Goal: Information Seeking & Learning: Learn about a topic

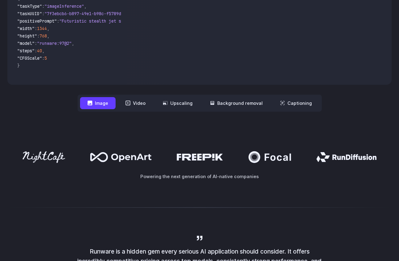
scroll to position [223, 0]
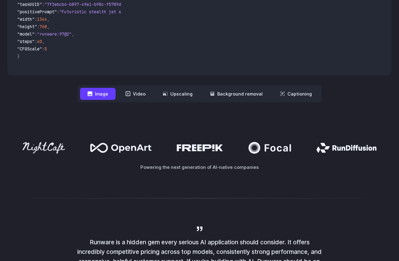
drag, startPoint x: 183, startPoint y: 142, endPoint x: 224, endPoint y: 157, distance: 44.2
click at [224, 157] on div "Powering the next generation of AI-native companies" at bounding box center [199, 156] width 384 height 29
drag, startPoint x: 224, startPoint y: 157, endPoint x: 163, endPoint y: 136, distance: 65.0
click at [163, 136] on div "Powering the next generation of AI-native companies" at bounding box center [199, 156] width 399 height 68
click at [123, 149] on icon at bounding box center [131, 148] width 40 height 8
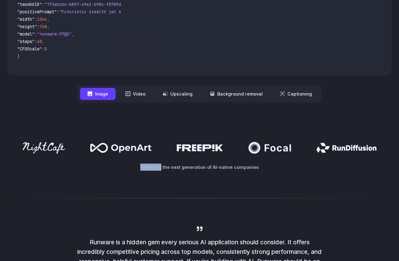
click at [123, 149] on icon at bounding box center [131, 148] width 40 height 8
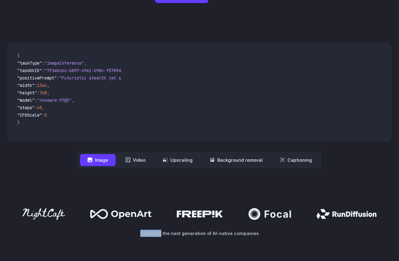
scroll to position [0, 0]
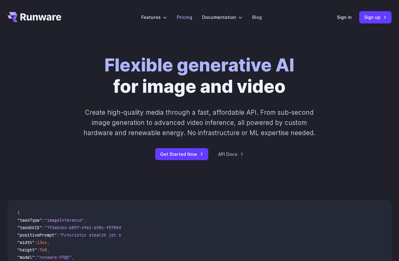
click at [189, 16] on link "Pricing" at bounding box center [184, 17] width 15 height 7
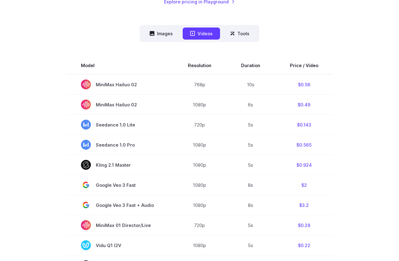
scroll to position [147, 0]
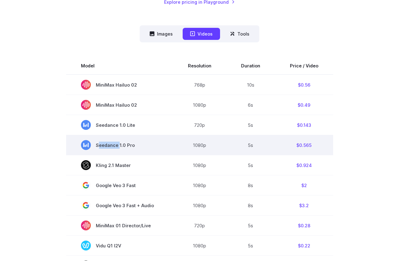
drag, startPoint x: 118, startPoint y: 146, endPoint x: 145, endPoint y: 146, distance: 26.9
click at [146, 146] on span "Seedance 1.0 Pro" at bounding box center [119, 145] width 77 height 10
click at [145, 146] on span "Seedance 1.0 Pro" at bounding box center [119, 145] width 77 height 10
drag, startPoint x: 301, startPoint y: 146, endPoint x: 315, endPoint y: 146, distance: 14.5
click at [315, 146] on td "$0.565" at bounding box center [304, 145] width 58 height 20
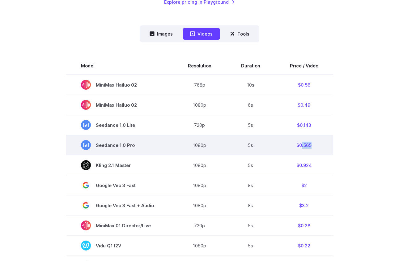
click at [315, 146] on td "$0.565" at bounding box center [304, 145] width 58 height 20
click at [304, 148] on td "$0.565" at bounding box center [304, 145] width 58 height 20
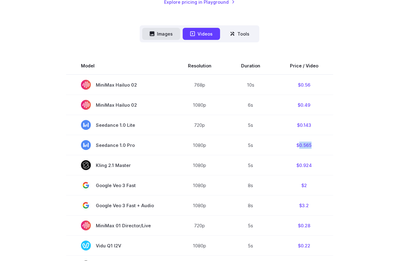
click at [155, 31] on button "Images" at bounding box center [161, 34] width 38 height 12
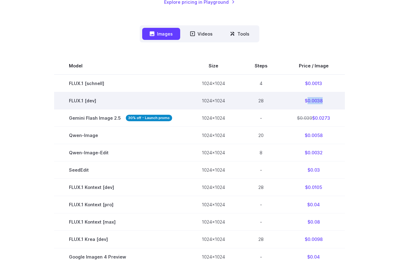
drag, startPoint x: 306, startPoint y: 100, endPoint x: 324, endPoint y: 101, distance: 18.2
click at [324, 101] on td "$0.0038" at bounding box center [313, 100] width 63 height 17
click at [310, 102] on td "$0.0038" at bounding box center [313, 100] width 63 height 17
click at [320, 99] on td "$0.0038" at bounding box center [313, 100] width 63 height 17
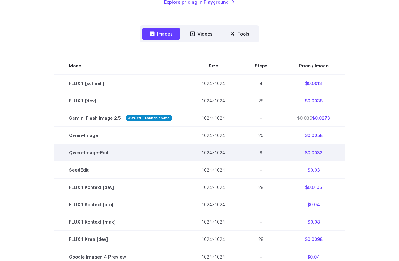
scroll to position [0, 0]
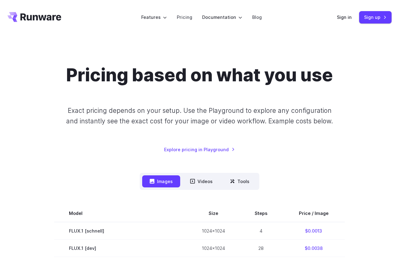
click at [41, 15] on icon "Go to /" at bounding box center [34, 17] width 54 height 10
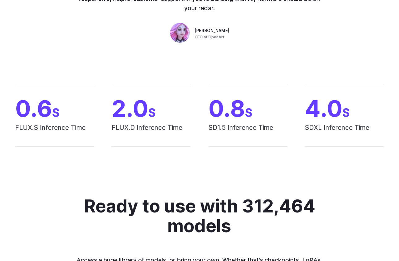
scroll to position [488, 0]
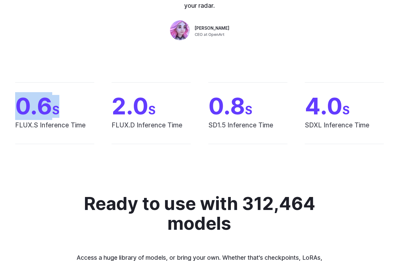
drag, startPoint x: 15, startPoint y: 109, endPoint x: 59, endPoint y: 111, distance: 43.6
click at [61, 110] on span "0.6 S" at bounding box center [54, 106] width 79 height 23
click at [38, 122] on span "FLUX.S Inference Time" at bounding box center [54, 131] width 79 height 23
drag, startPoint x: 40, startPoint y: 110, endPoint x: 51, endPoint y: 110, distance: 11.4
click at [51, 110] on span "0.6 S" at bounding box center [54, 106] width 79 height 23
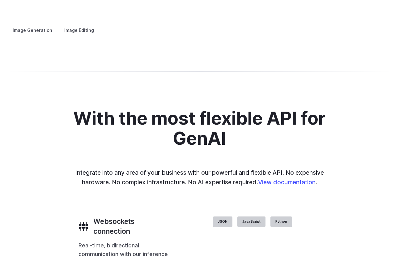
scroll to position [1202, 0]
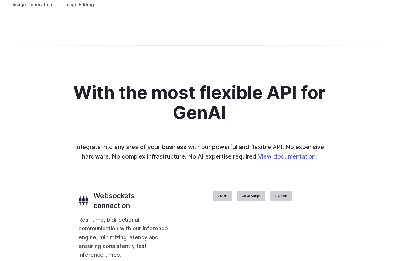
click at [0, 0] on button "Go to 2 of 4" at bounding box center [0, 0] width 0 height 0
click at [0, 0] on div at bounding box center [0, 0] width 0 height 0
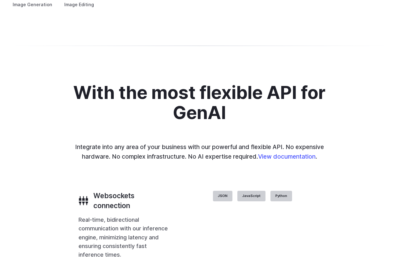
click at [0, 0] on button "Go to 3 of 4" at bounding box center [0, 0] width 0 height 0
click at [0, 0] on div at bounding box center [0, 0] width 0 height 0
click at [0, 0] on button "Go to 4 of 4" at bounding box center [0, 0] width 0 height 0
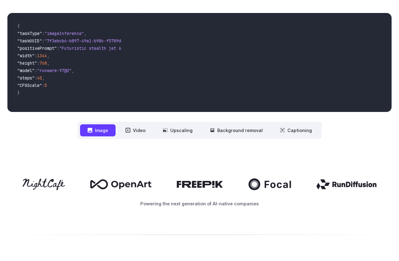
scroll to position [191, 0]
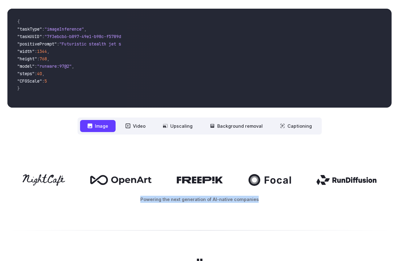
drag, startPoint x: 50, startPoint y: 161, endPoint x: 290, endPoint y: 218, distance: 246.5
click at [290, 218] on div "Powering the next generation of AI-native companies" at bounding box center [199, 188] width 399 height 68
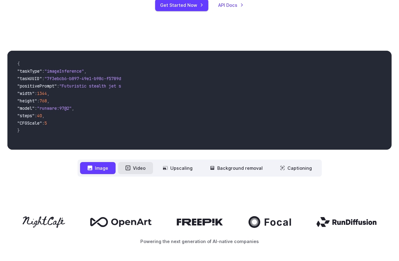
scroll to position [0, 0]
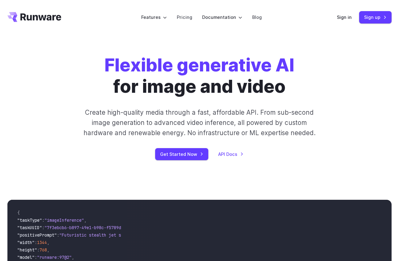
click at [128, 164] on div "Flexible generative AI for image and video Create high-quality media through a …" at bounding box center [199, 107] width 399 height 145
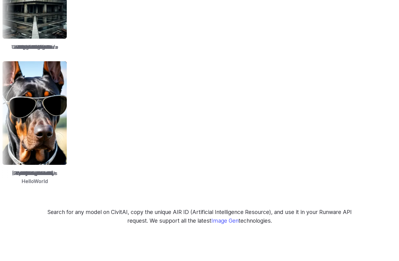
scroll to position [1035, 0]
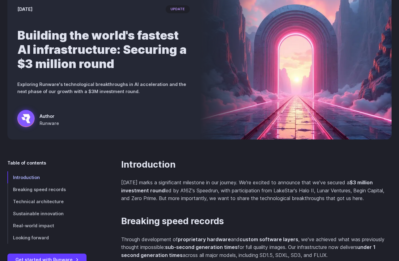
scroll to position [58, 0]
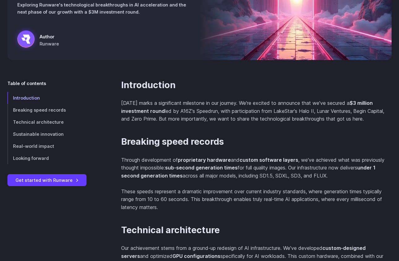
scroll to position [145, 0]
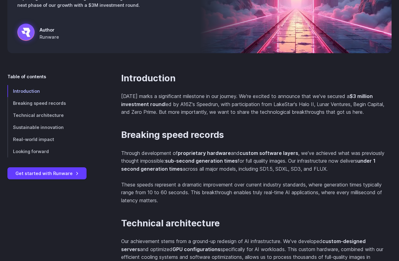
click at [185, 104] on p "[DATE] marks a significant milestone in our journey. We're excited to announce …" at bounding box center [256, 104] width 270 height 24
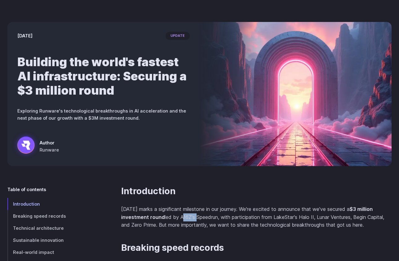
scroll to position [33, 0]
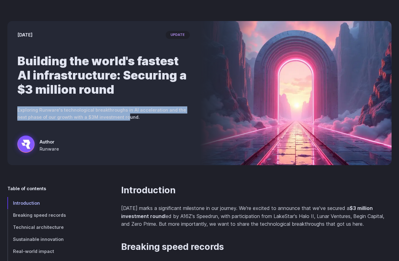
drag, startPoint x: 75, startPoint y: 102, endPoint x: 130, endPoint y: 115, distance: 57.2
click at [130, 115] on div "[DATE] update Building the world's fastest AI infrastructure: Securing a $3 mil…" at bounding box center [103, 93] width 192 height 144
click at [130, 115] on p "Exploring Runware's technological breakthroughs in AI acceleration and the next…" at bounding box center [103, 113] width 172 height 14
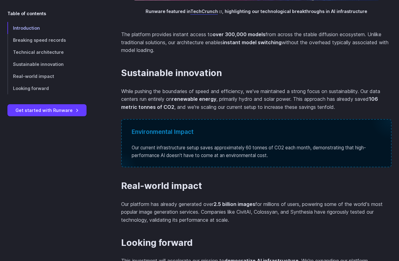
scroll to position [783, 0]
